Goal: Register for event/course

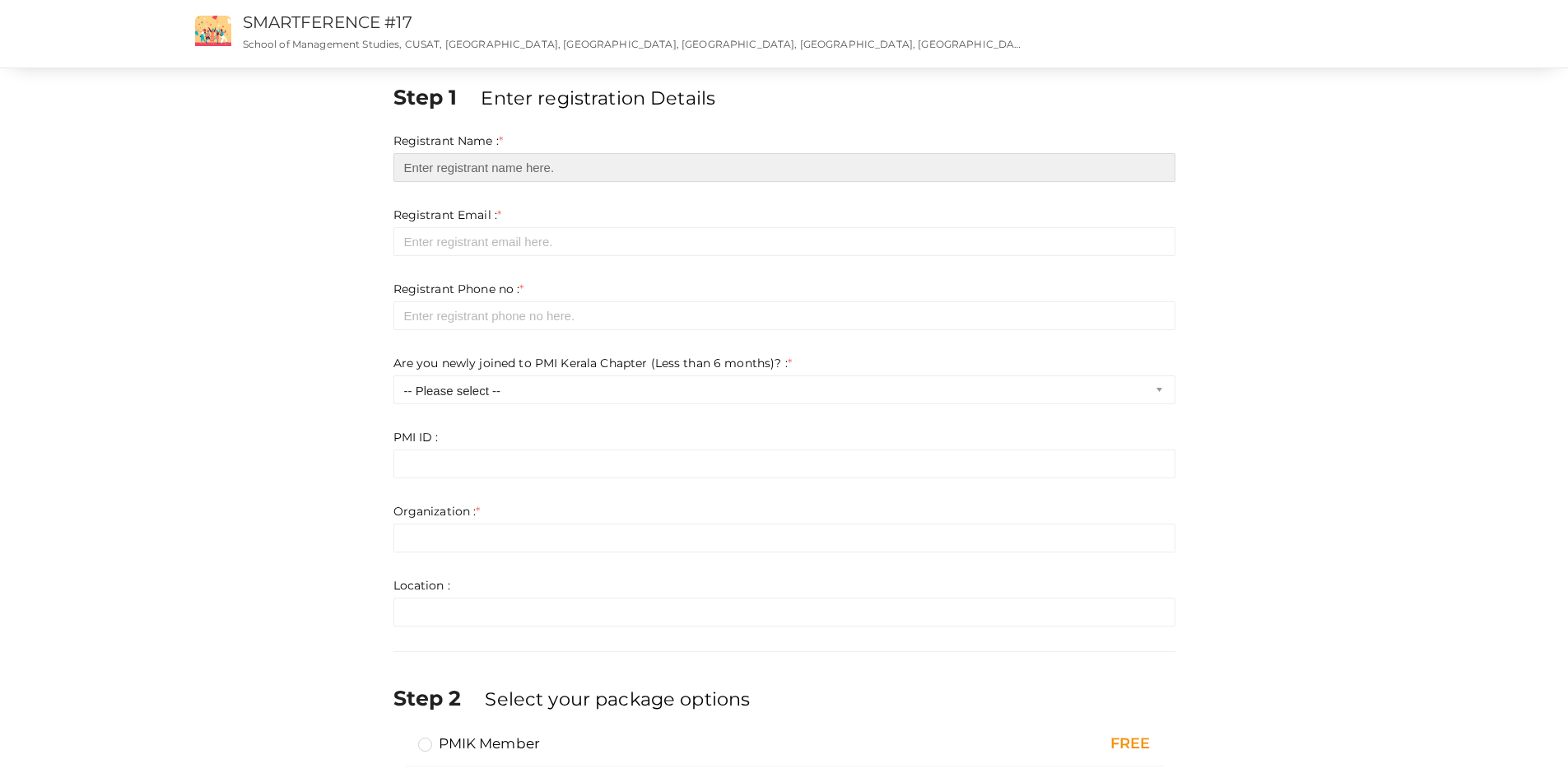
click at [473, 173] on input "text" at bounding box center [784, 167] width 782 height 28
type input "[PERSON_NAME]"
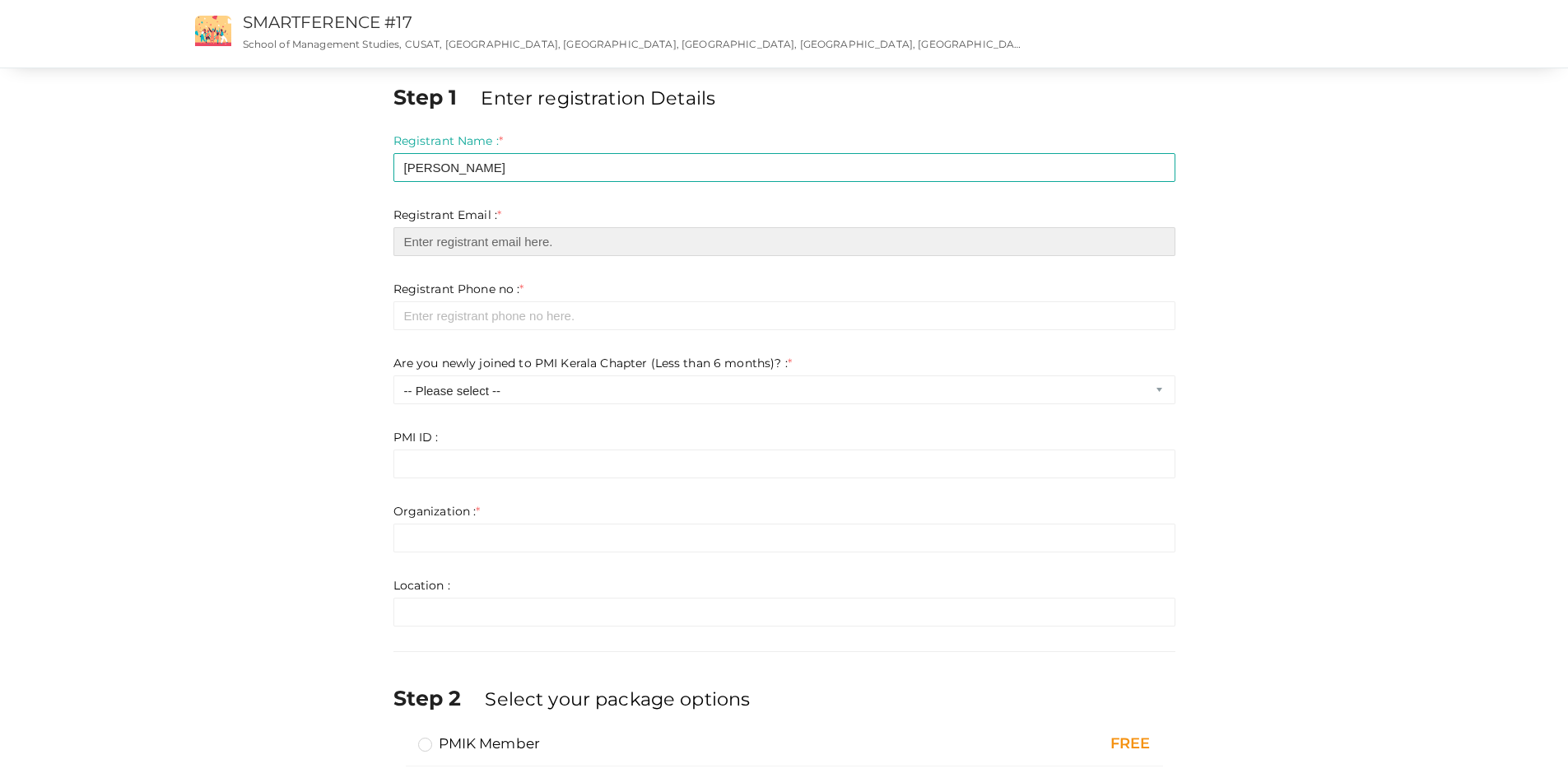
click at [488, 240] on input "email" at bounding box center [784, 241] width 782 height 28
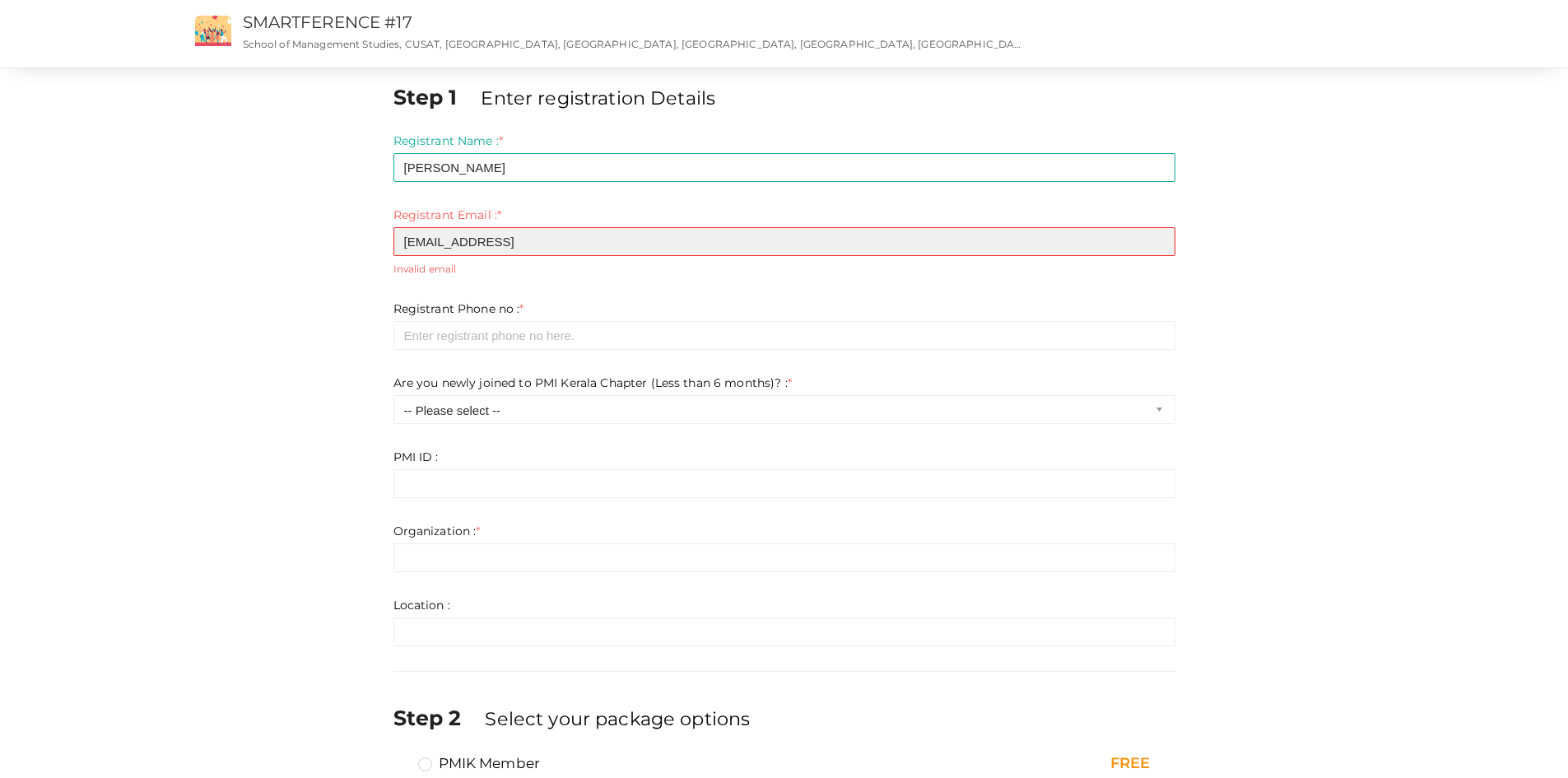
type input "[EMAIL_ADDRESS]"
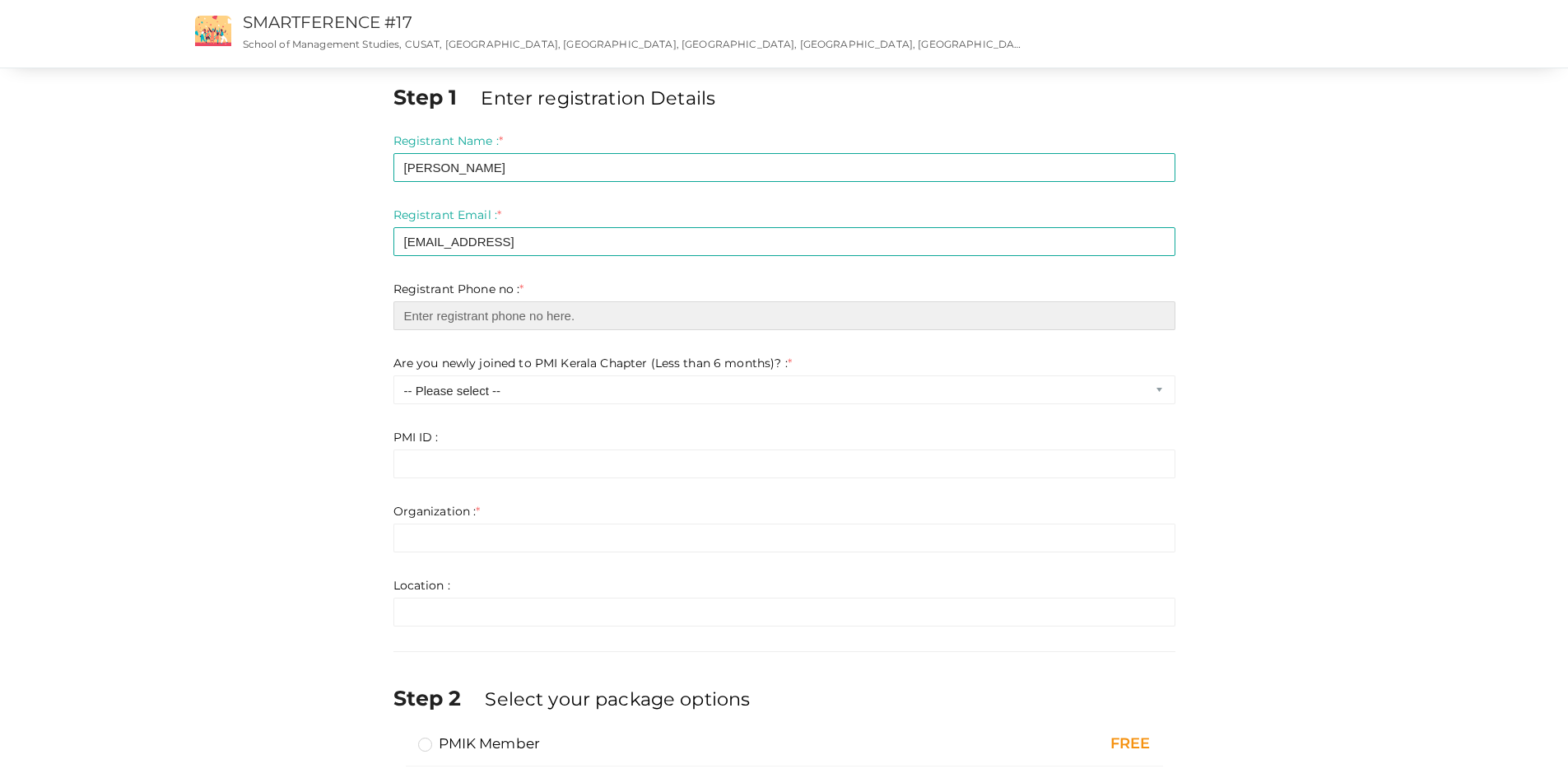
paste input "11432537"
type input "11432537"
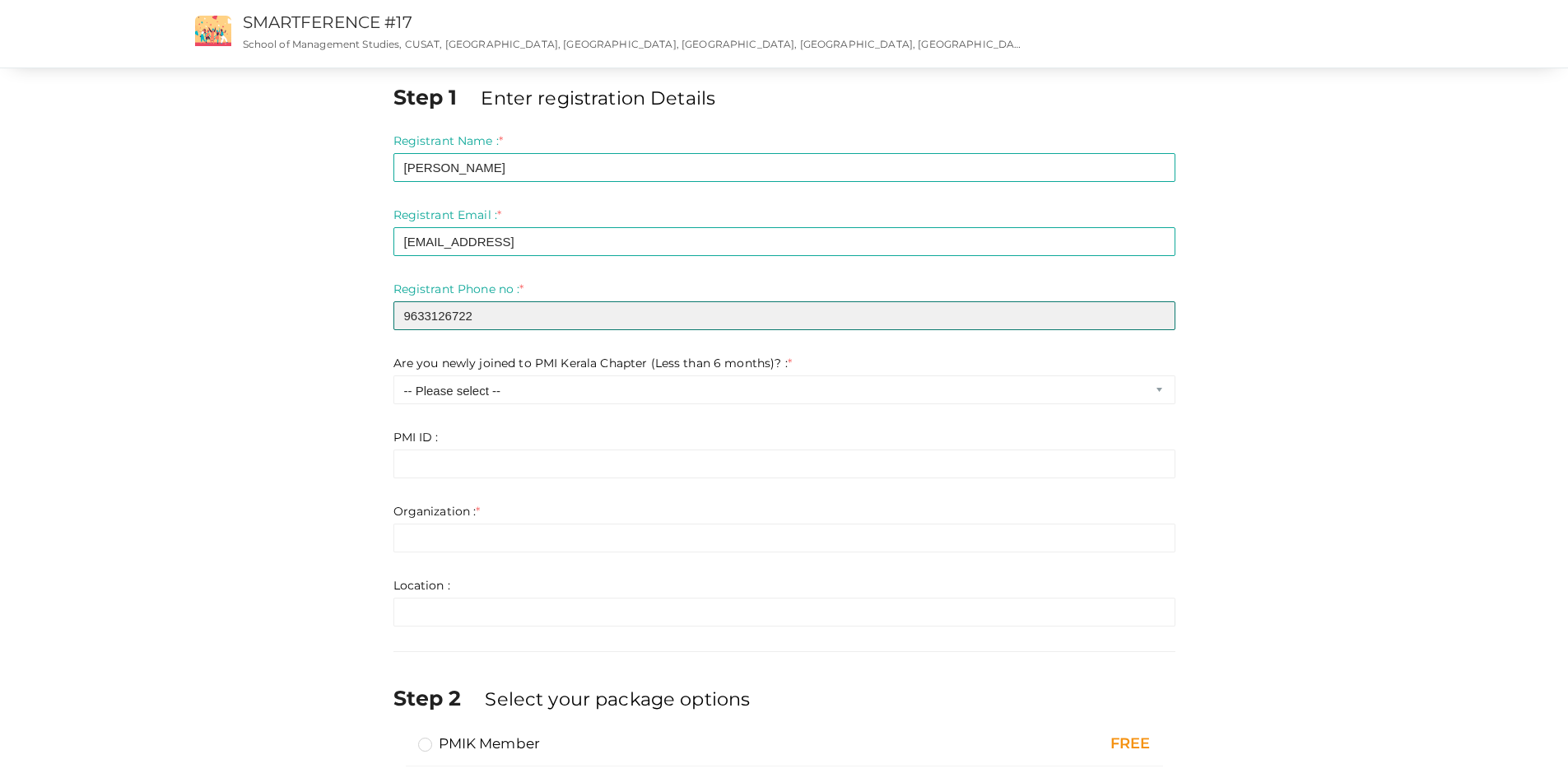
type input "9633126722"
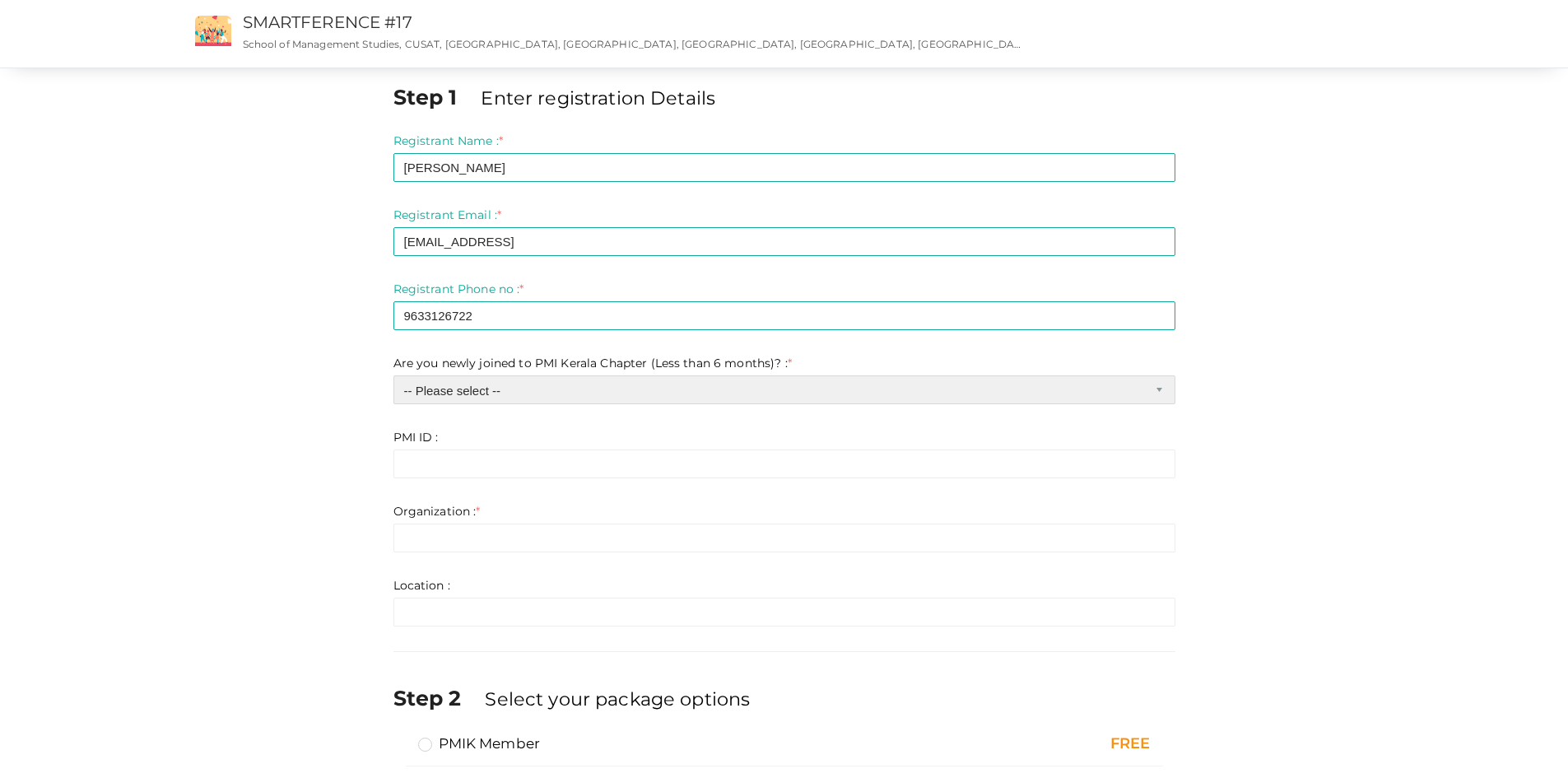
click at [523, 392] on select "-- Please select -- Yes No" at bounding box center [784, 389] width 782 height 28
select select "1"
click at [393, 375] on select "-- Please select -- Yes No" at bounding box center [784, 389] width 782 height 28
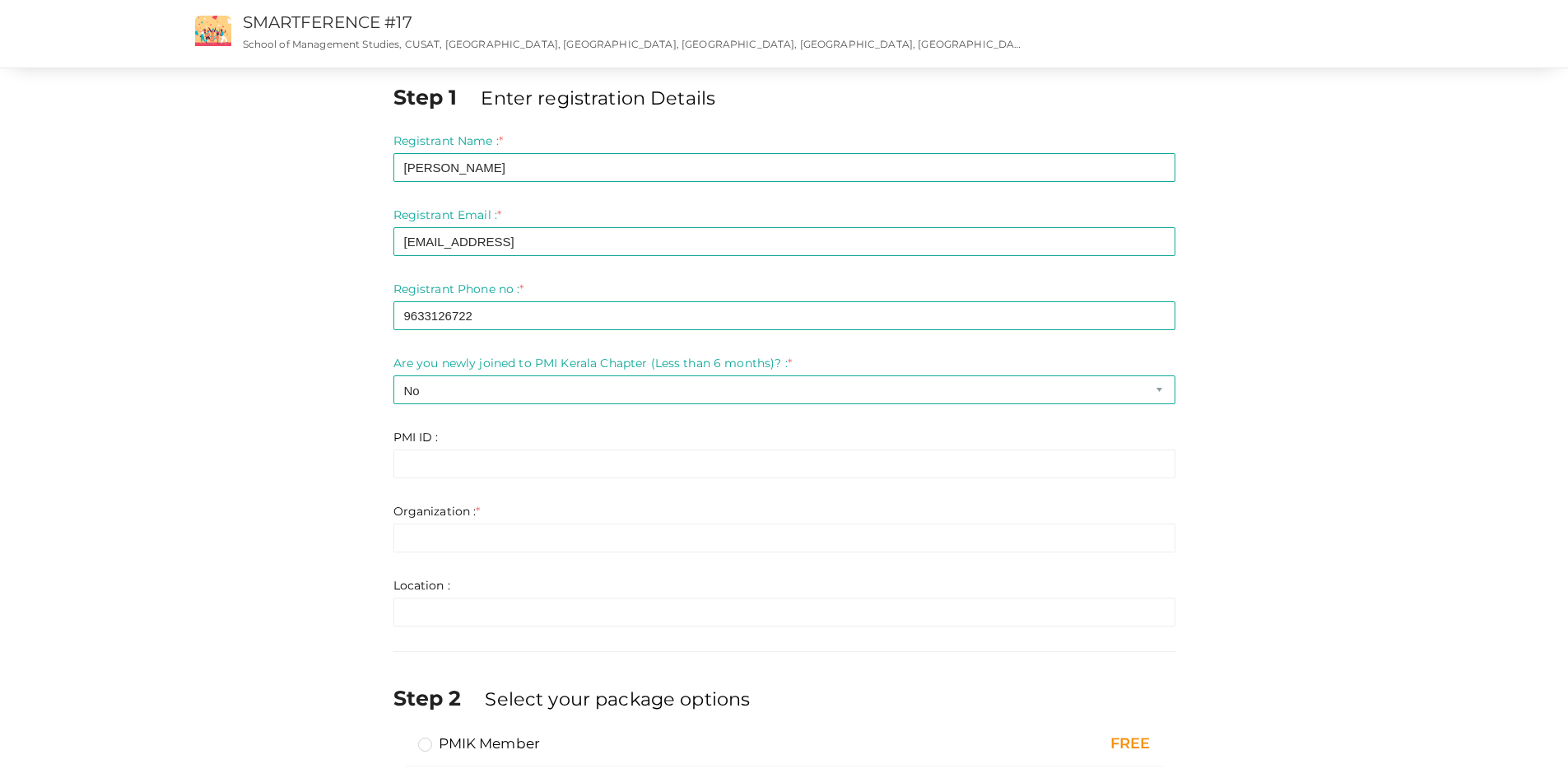
click at [1441, 314] on div "Step 1 Enter registration Details Registrant Name : * [PERSON_NAME] Required. I…" at bounding box center [784, 471] width 1568 height 942
click at [431, 473] on input "text" at bounding box center [784, 463] width 782 height 28
type input "v"
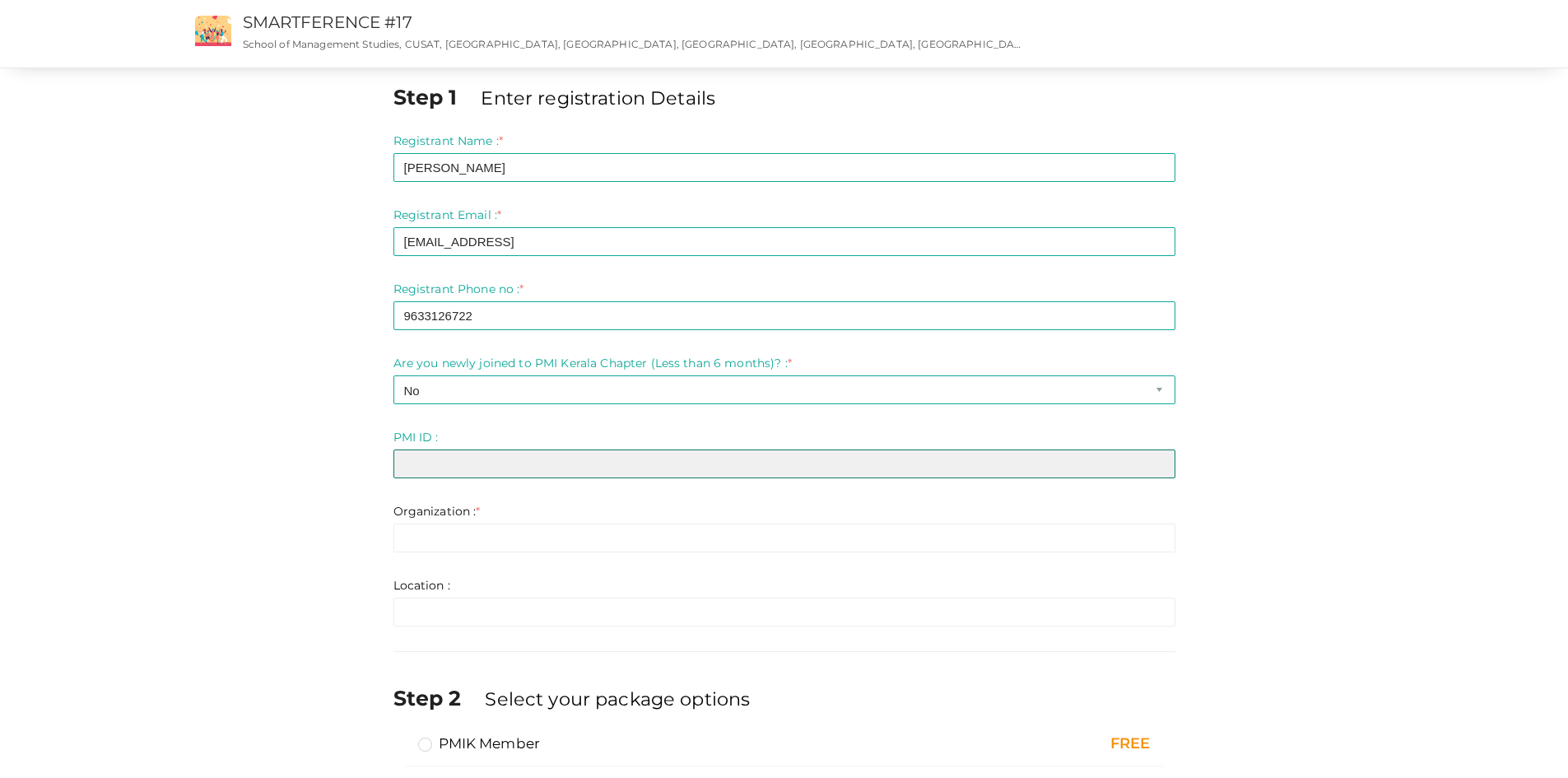
paste input "11432537"
type input "11432537"
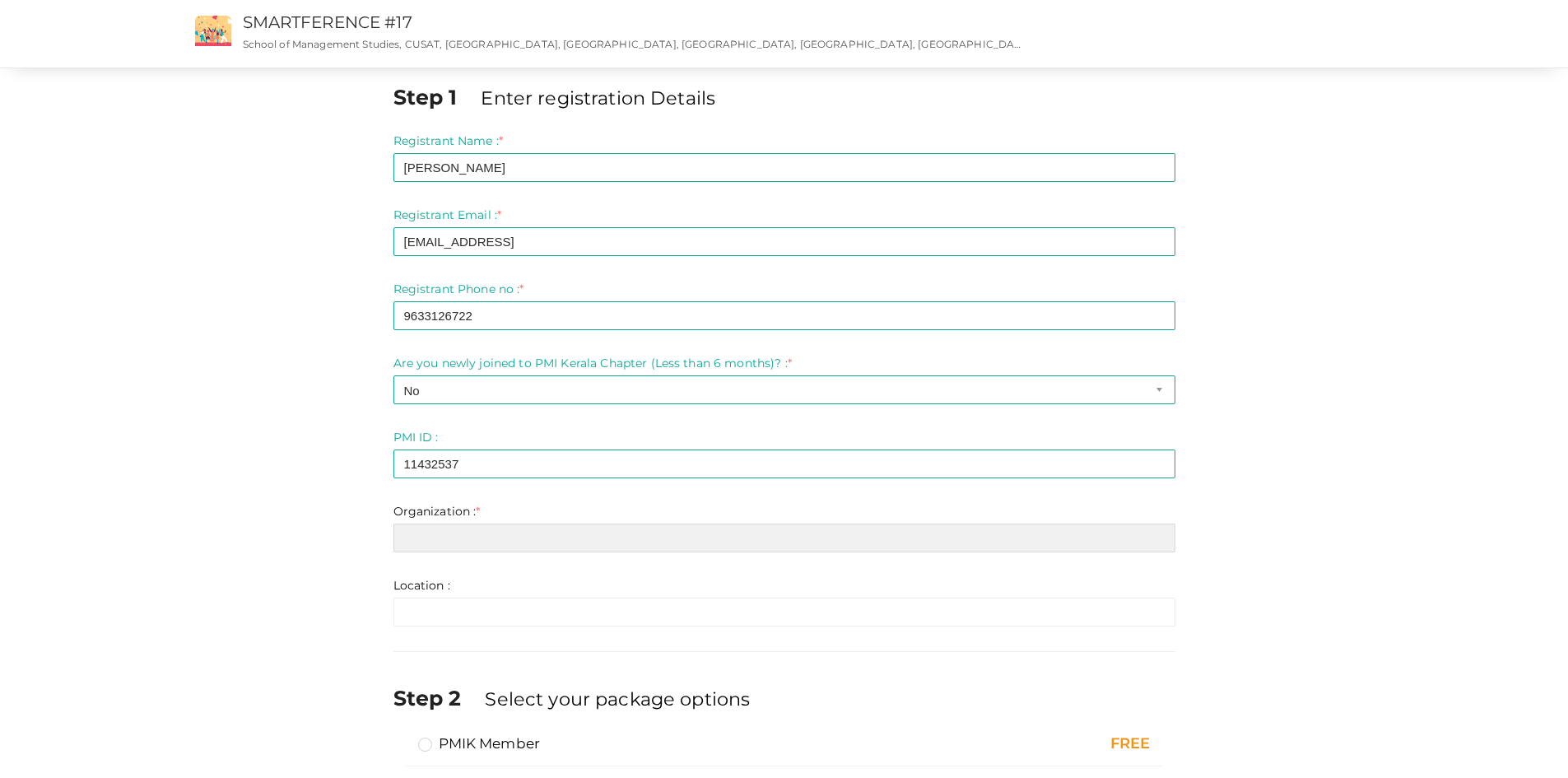
click at [492, 546] on input "text" at bounding box center [784, 538] width 782 height 28
type input "Citrus Informatics Pvt Ltd"
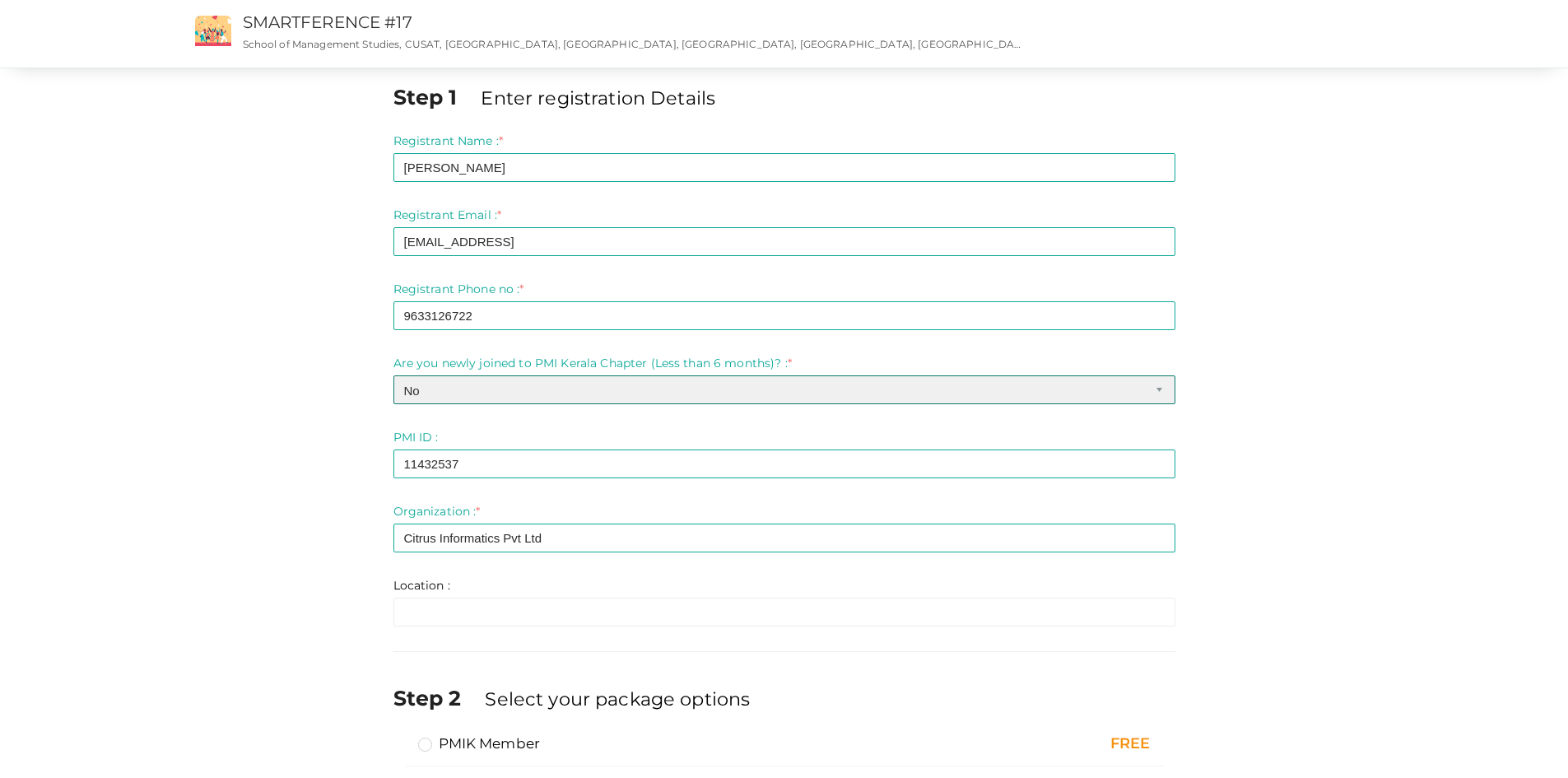
click at [437, 402] on select "-- Please select -- Yes No" at bounding box center [784, 389] width 782 height 28
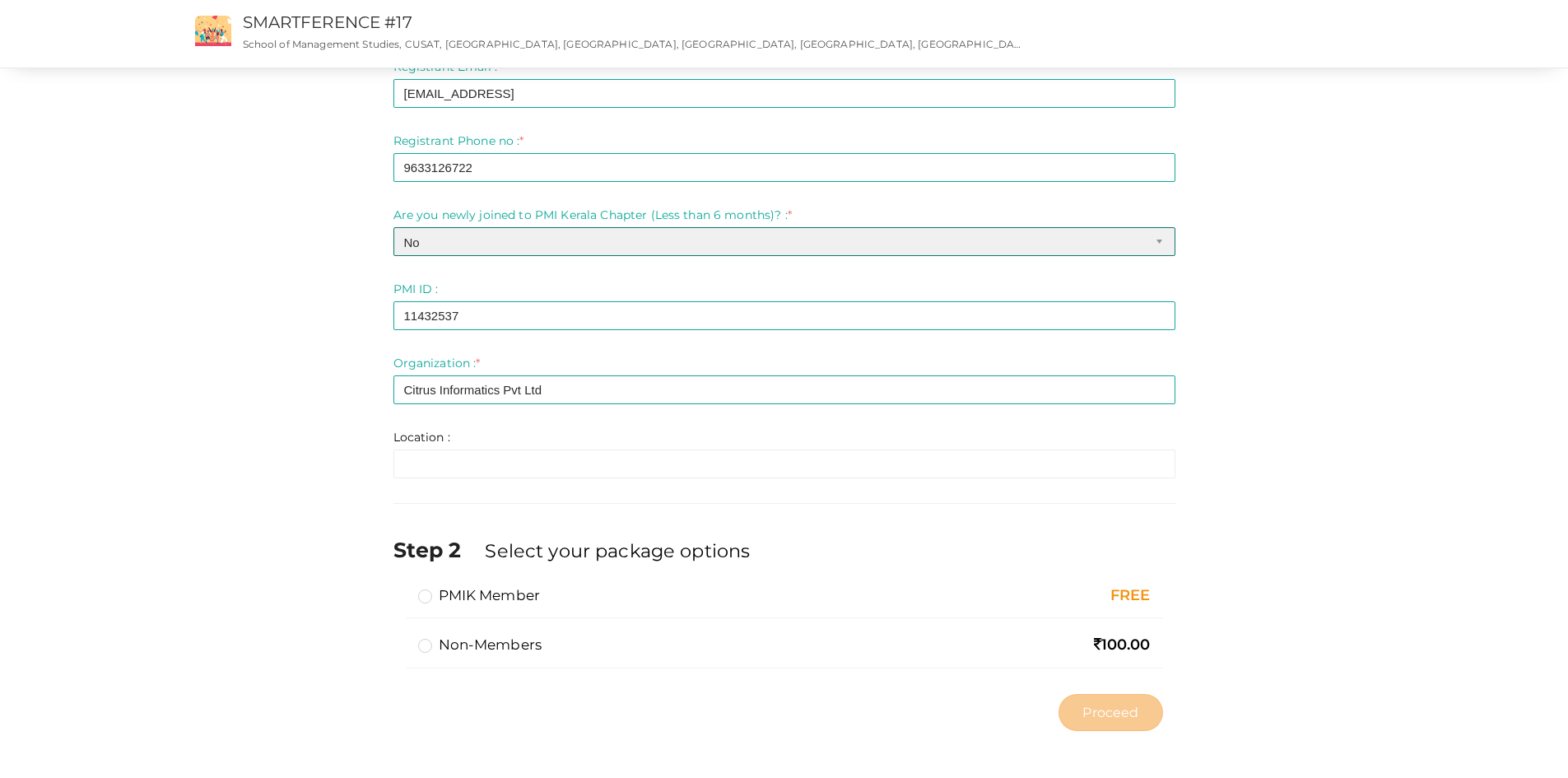
scroll to position [150, 0]
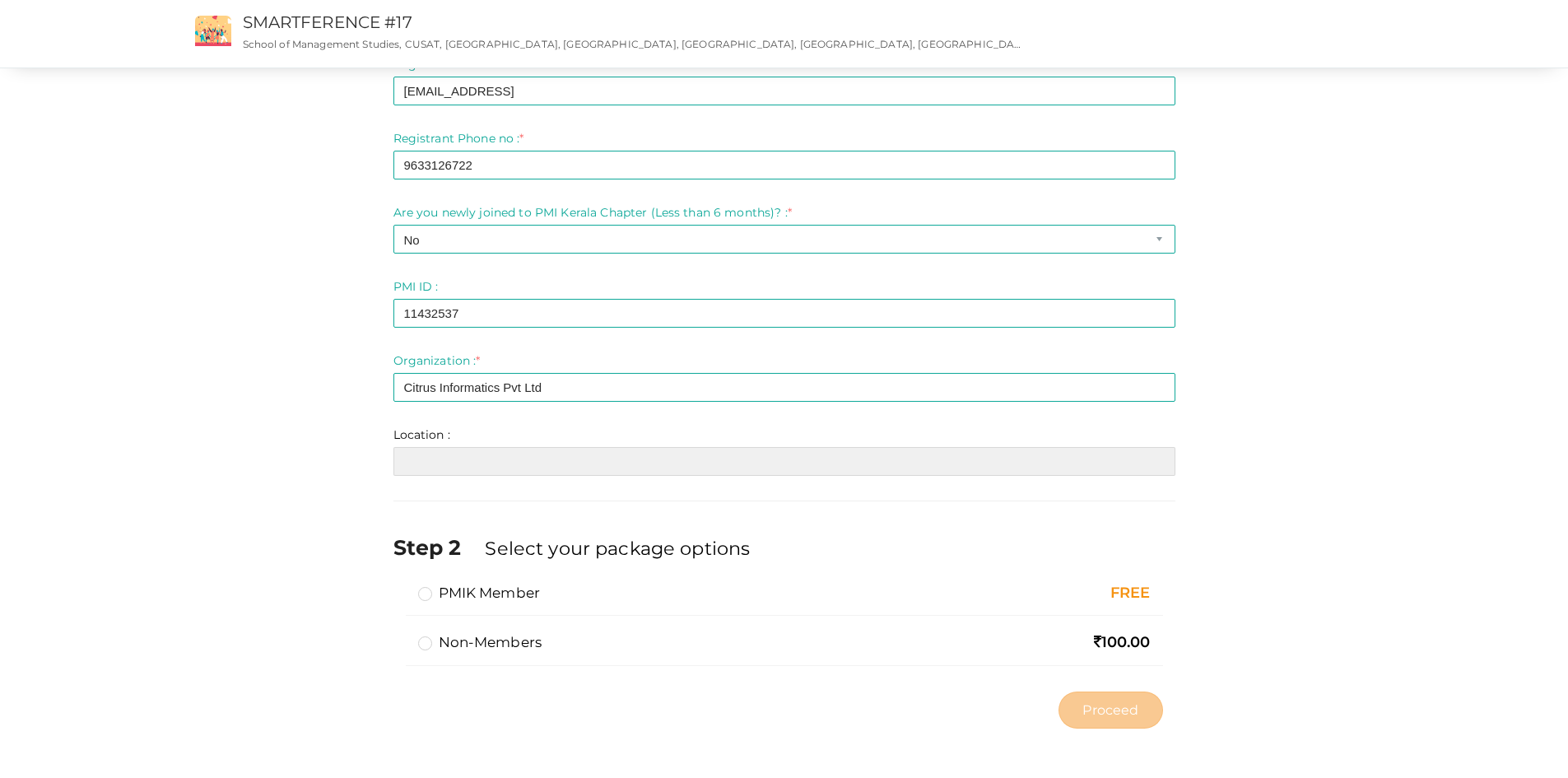
click at [427, 461] on input "text" at bounding box center [784, 461] width 782 height 28
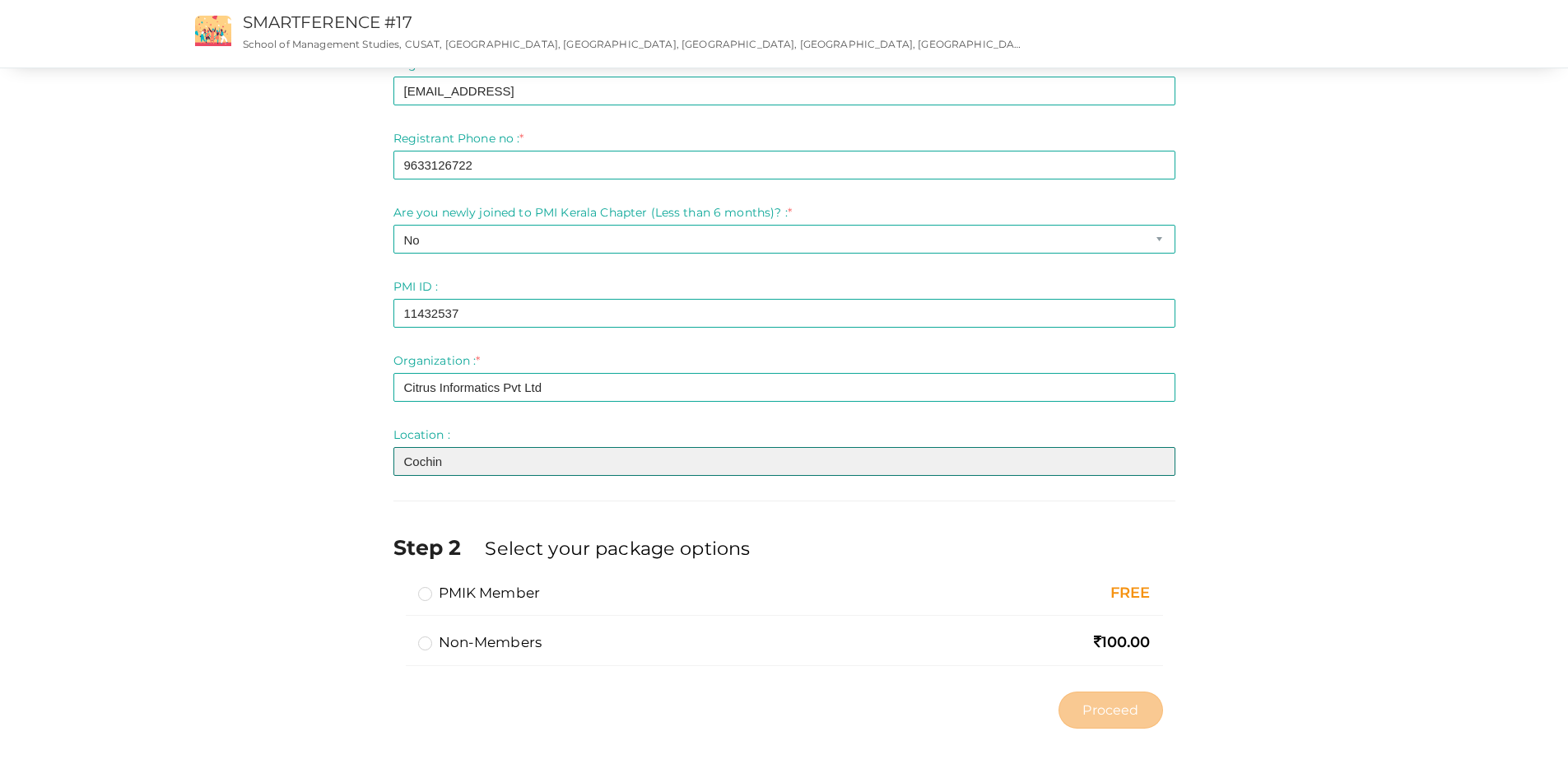
type input "Cochin"
click at [421, 598] on label "PMIK Member" at bounding box center [479, 592] width 123 height 20
click at [402, 586] on input "PMIK Member" at bounding box center [402, 586] width 0 height 0
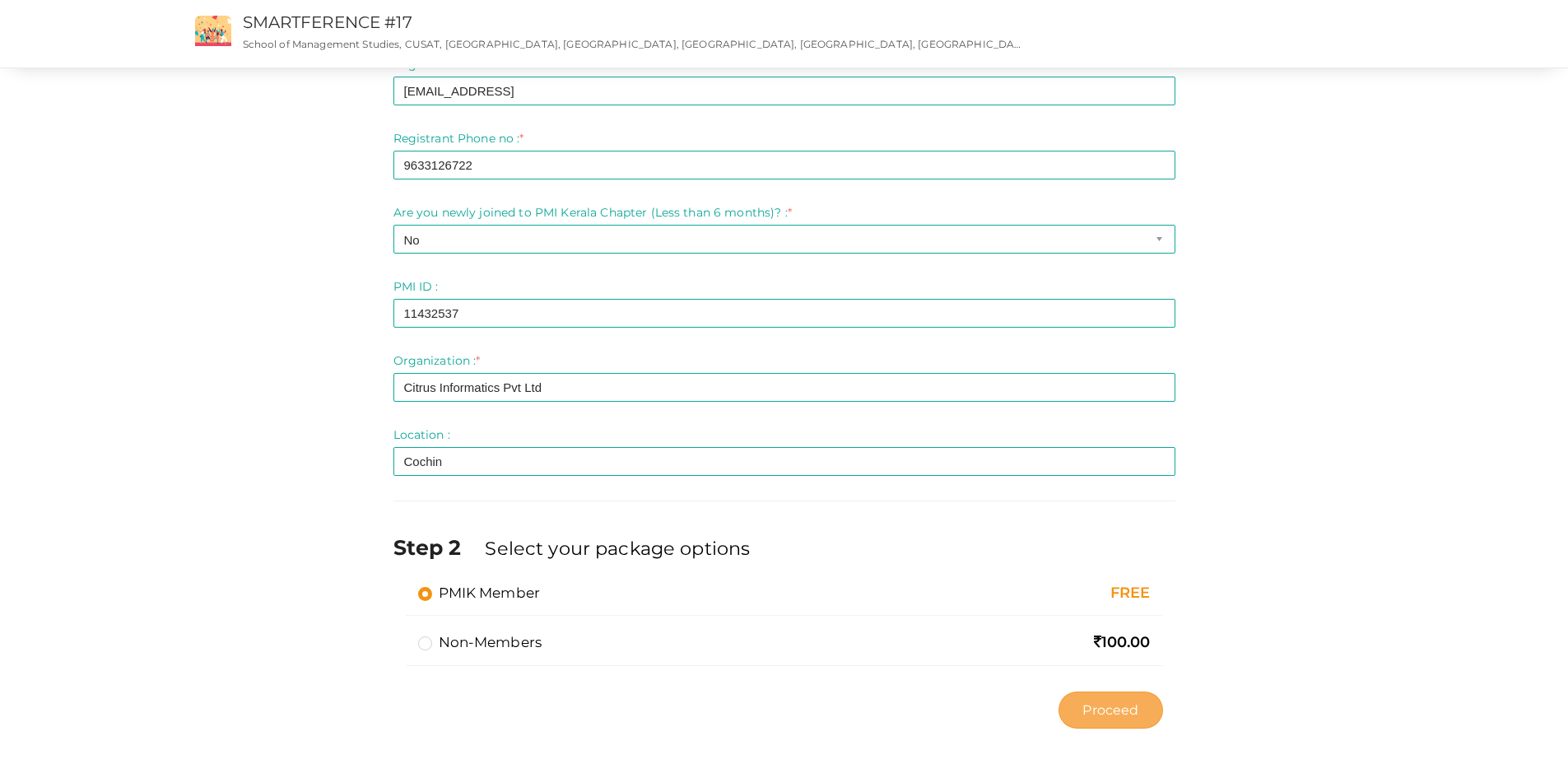
click at [1106, 704] on span "Proceed" at bounding box center [1110, 710] width 56 height 19
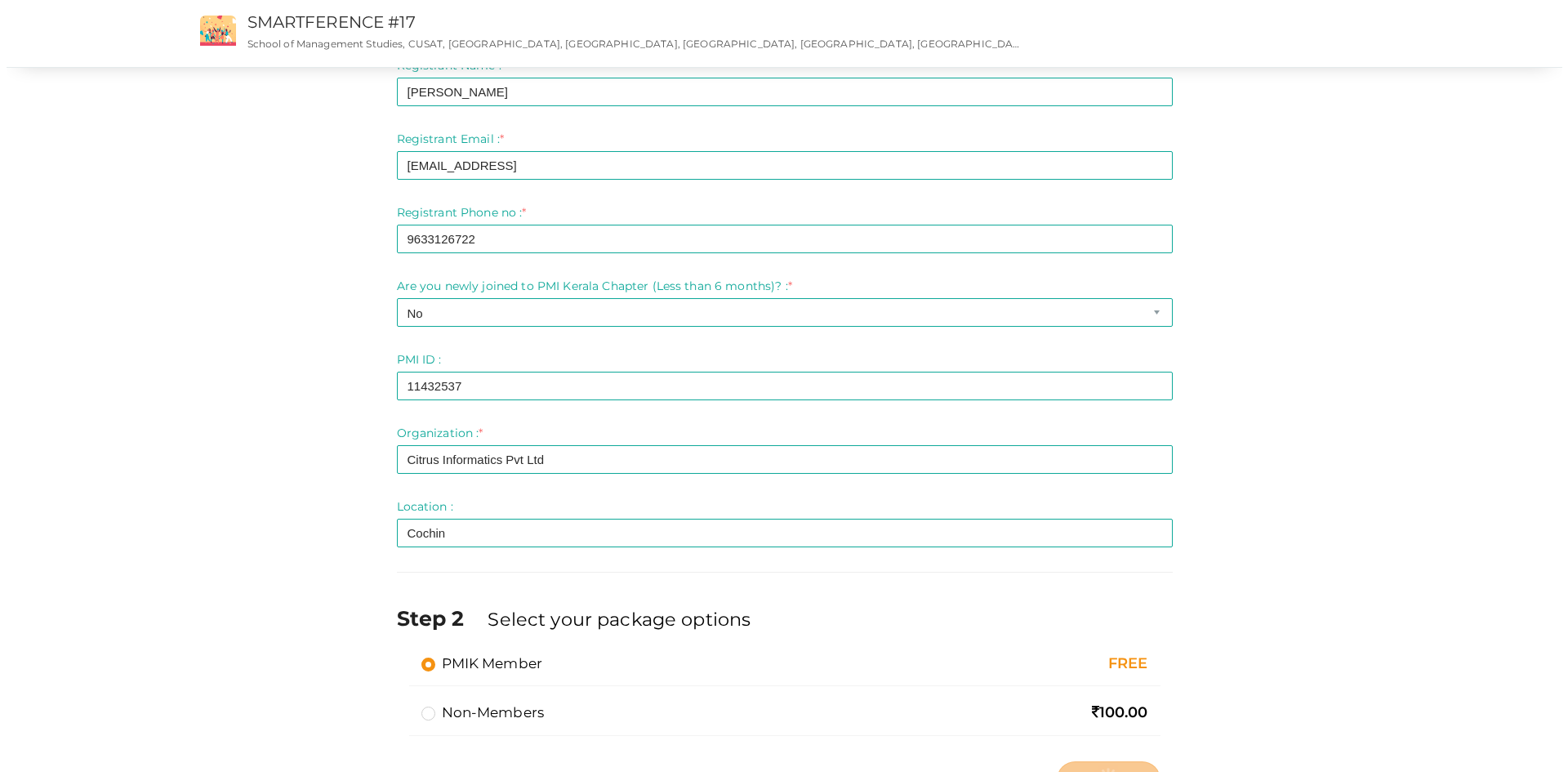
scroll to position [0, 0]
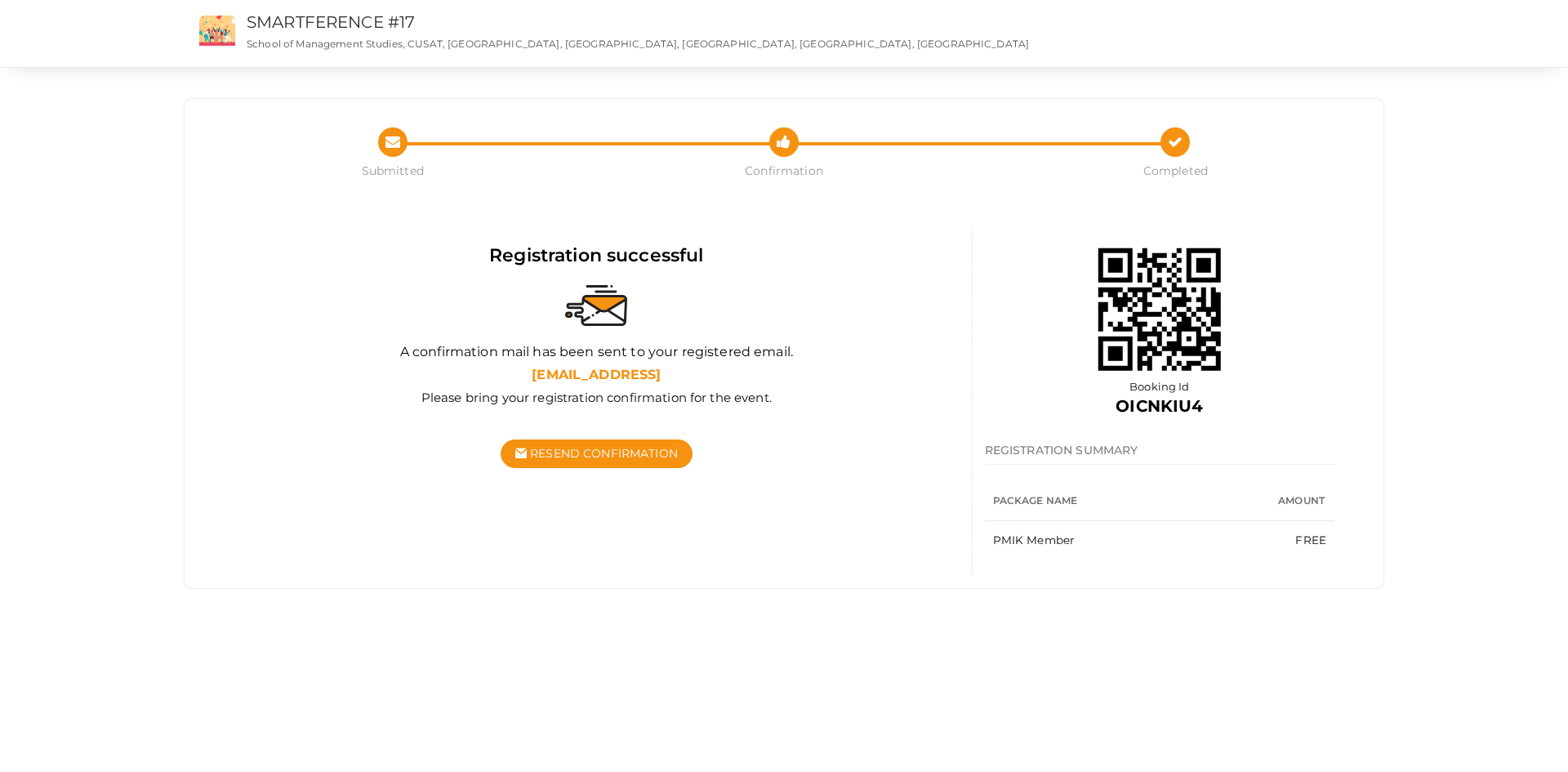
click at [1017, 499] on th "Package Name" at bounding box center [1107, 501] width 245 height 40
click at [1051, 499] on th "Package Name" at bounding box center [1107, 501] width 245 height 40
click at [1025, 539] on td "PMIK Member" at bounding box center [1107, 540] width 245 height 39
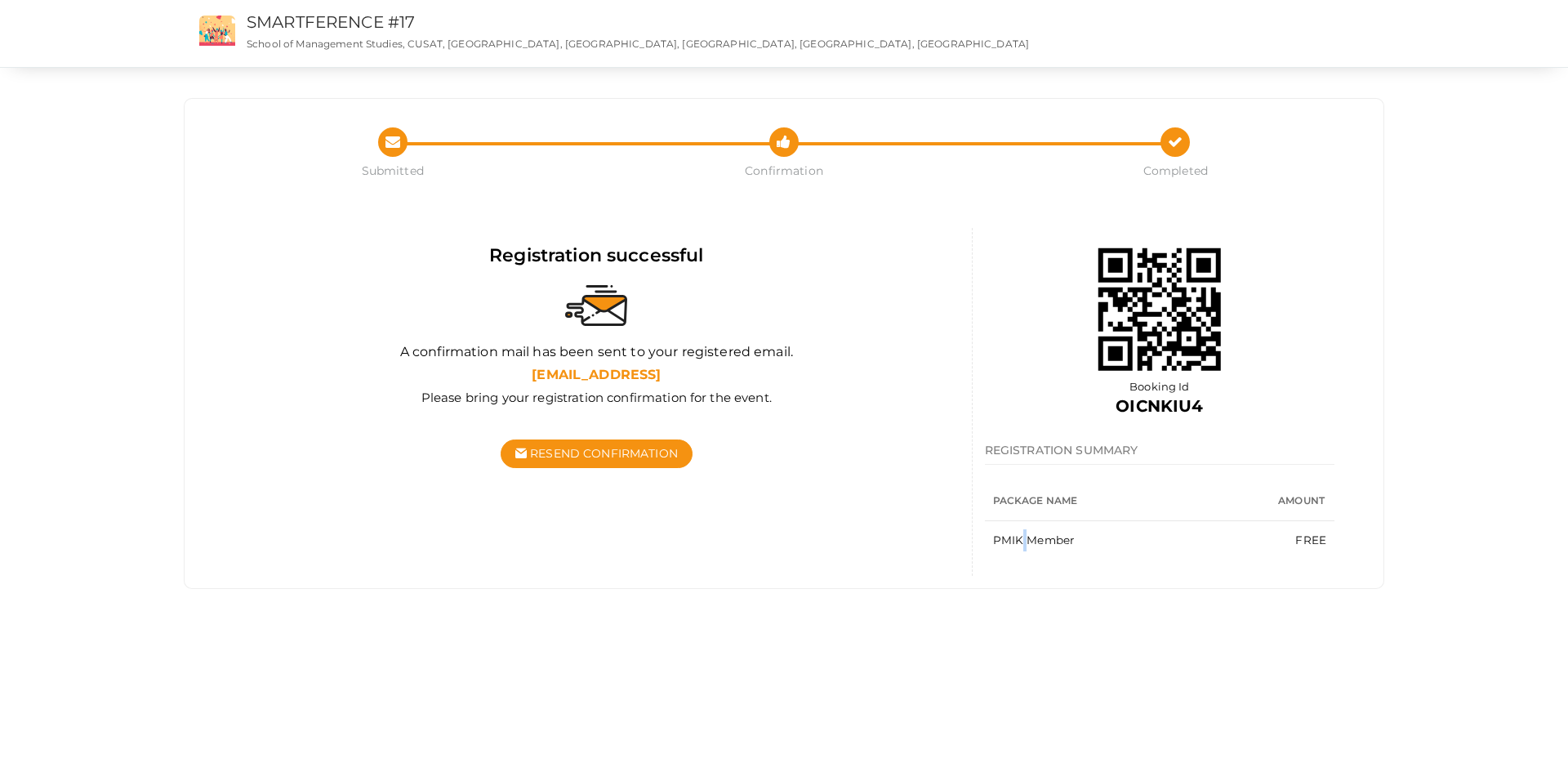
click at [1025, 539] on td "PMIK Member" at bounding box center [1107, 540] width 245 height 39
click at [1041, 538] on td "PMIK Member" at bounding box center [1107, 540] width 245 height 39
